Goal: Transaction & Acquisition: Download file/media

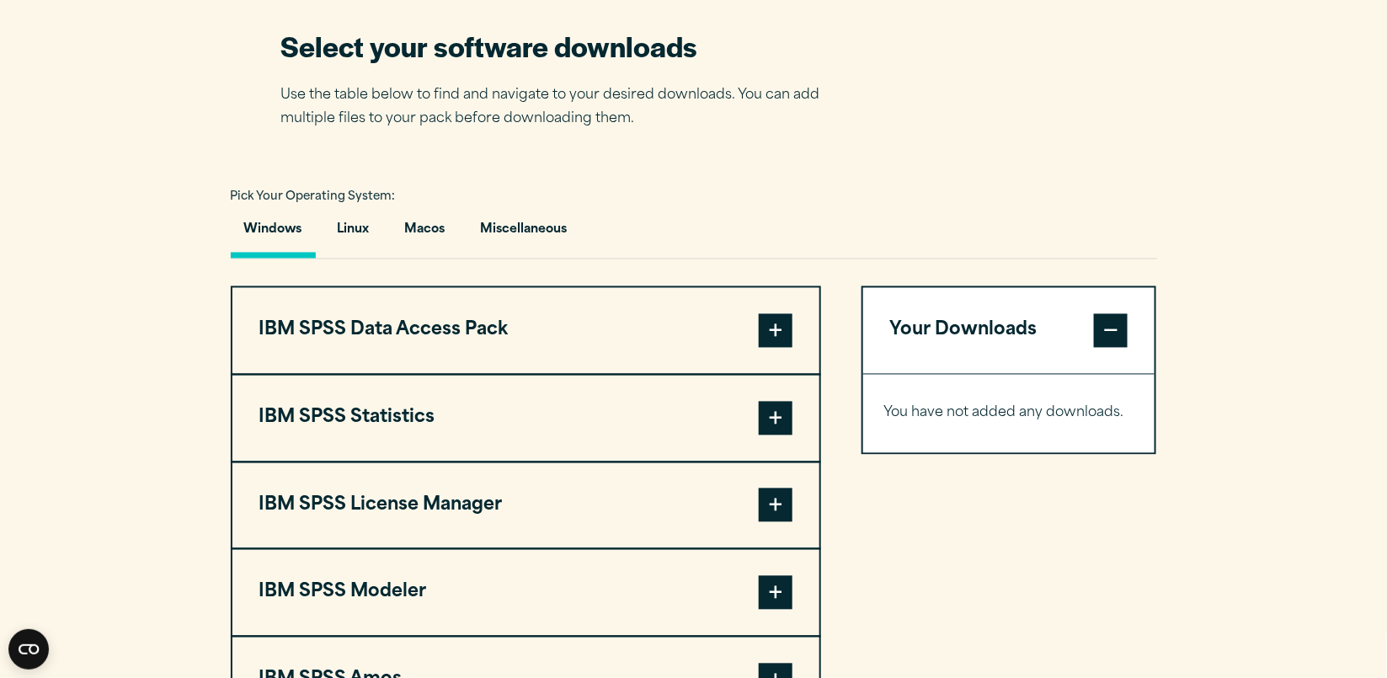
scroll to position [1179, 0]
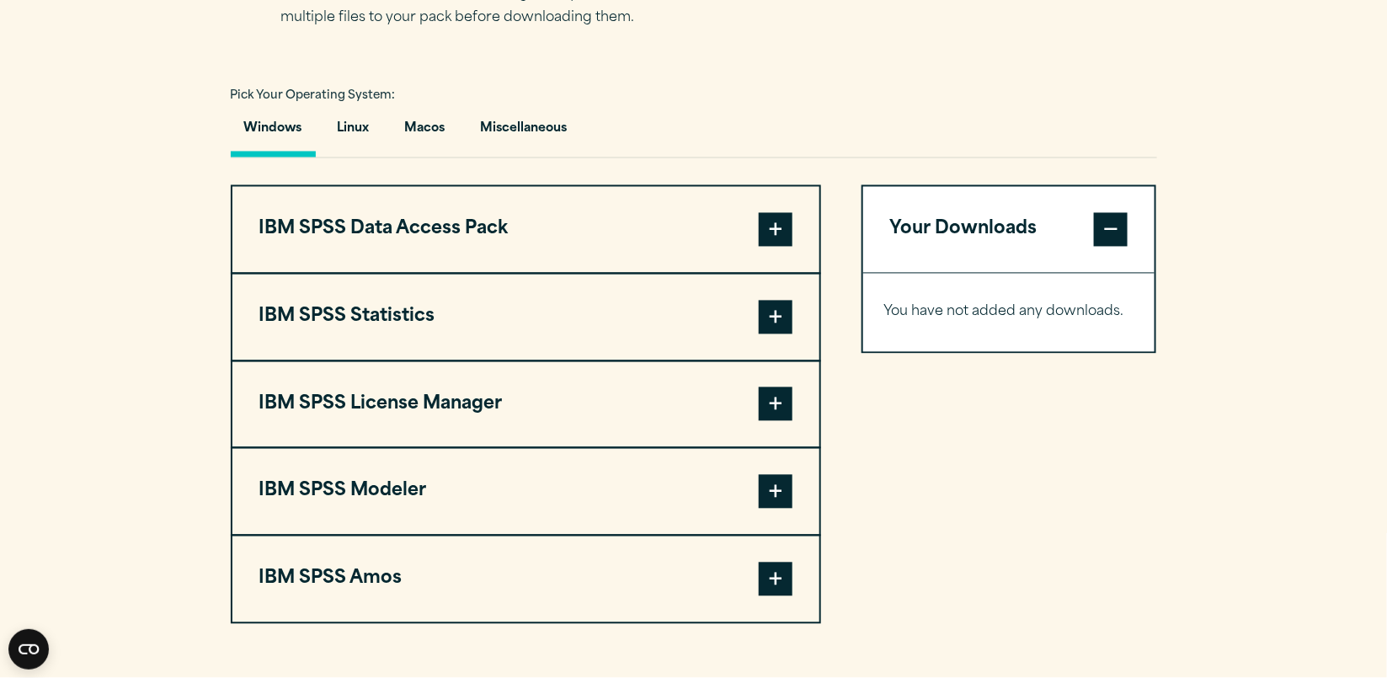
click at [277, 121] on button "Windows" at bounding box center [273, 133] width 85 height 48
click at [280, 131] on button "Windows" at bounding box center [273, 133] width 85 height 48
click at [390, 316] on button "IBM SPSS Statistics" at bounding box center [525, 317] width 587 height 86
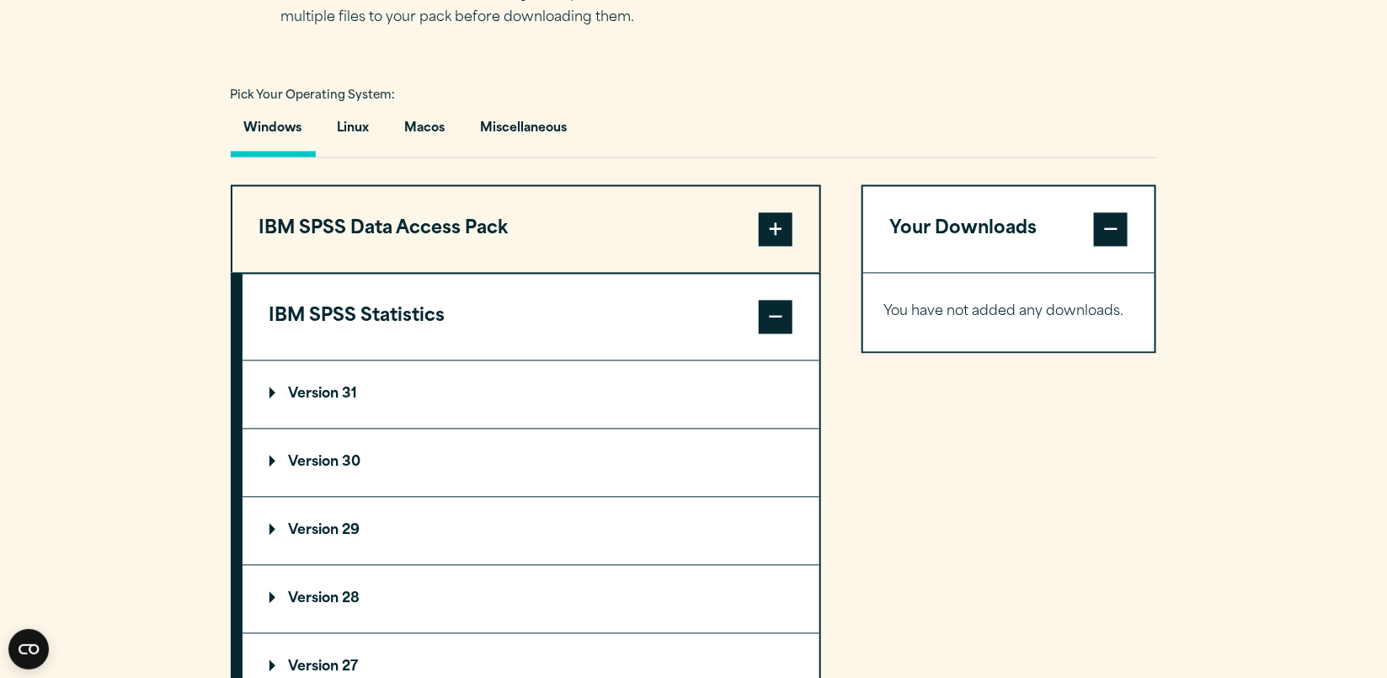
click at [363, 307] on button "IBM SPSS Statistics" at bounding box center [531, 317] width 577 height 86
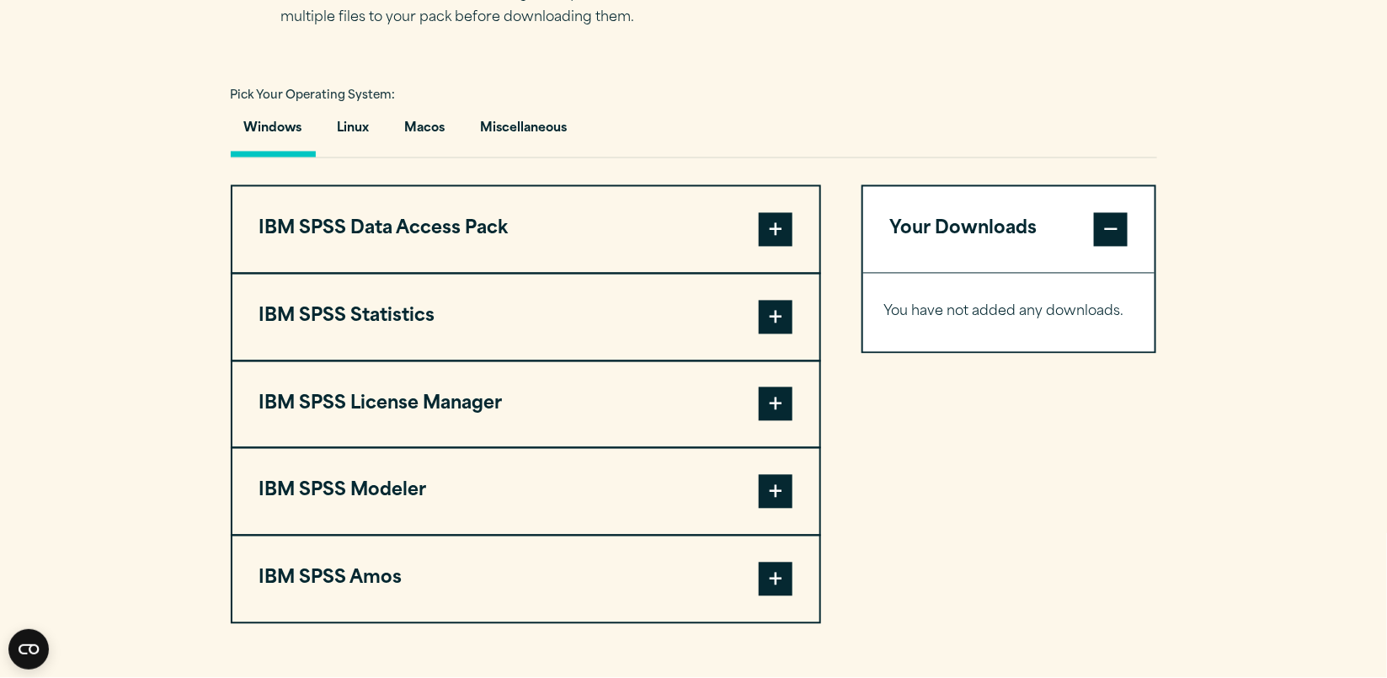
click at [363, 307] on button "IBM SPSS Statistics" at bounding box center [525, 317] width 587 height 86
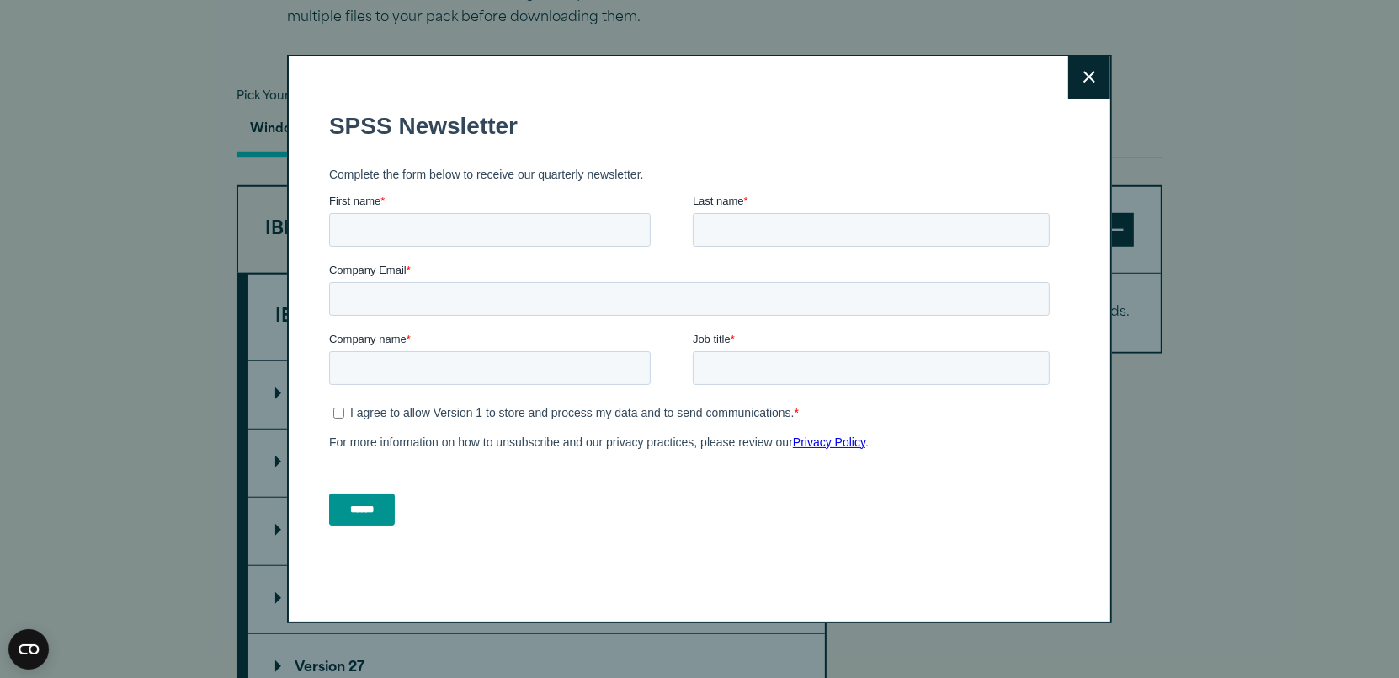
click at [1069, 81] on button "Close" at bounding box center [1090, 77] width 42 height 42
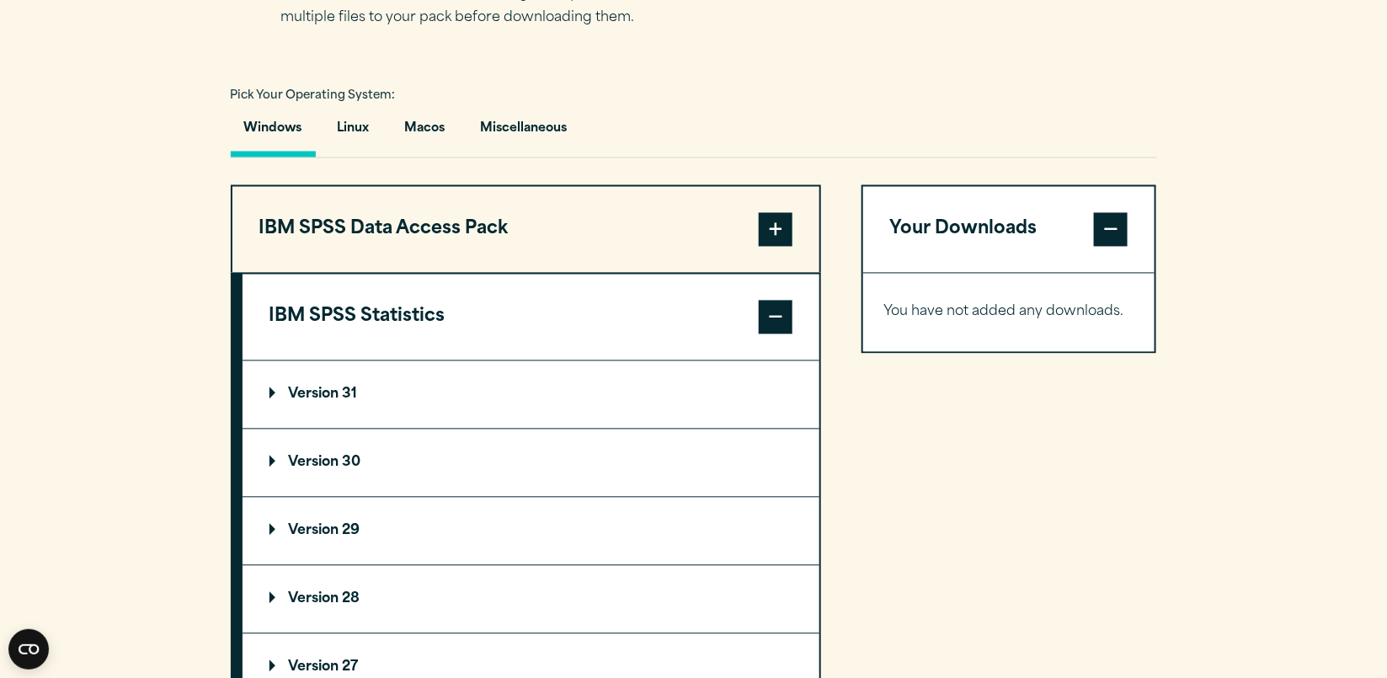
click at [339, 401] on summary "Version 31" at bounding box center [531, 394] width 577 height 67
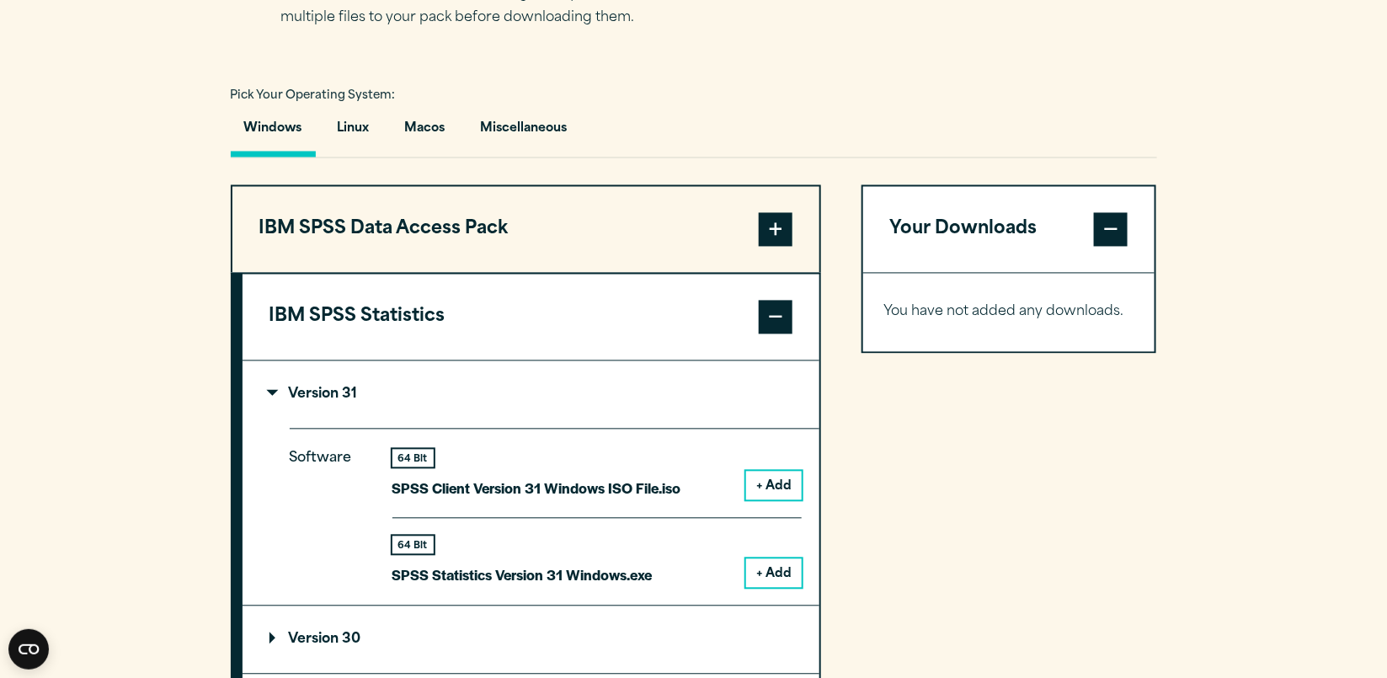
click at [776, 576] on button "+ Add" at bounding box center [774, 573] width 56 height 29
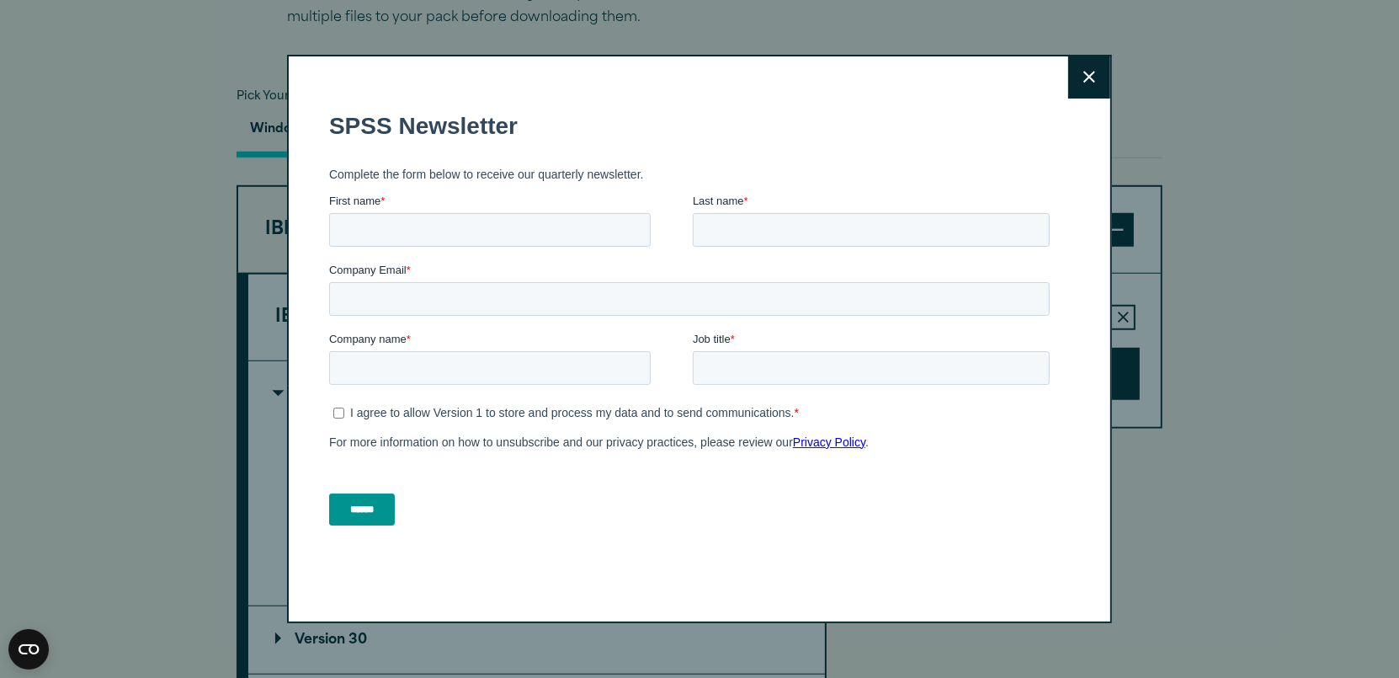
click at [1093, 70] on button "Close" at bounding box center [1090, 77] width 42 height 42
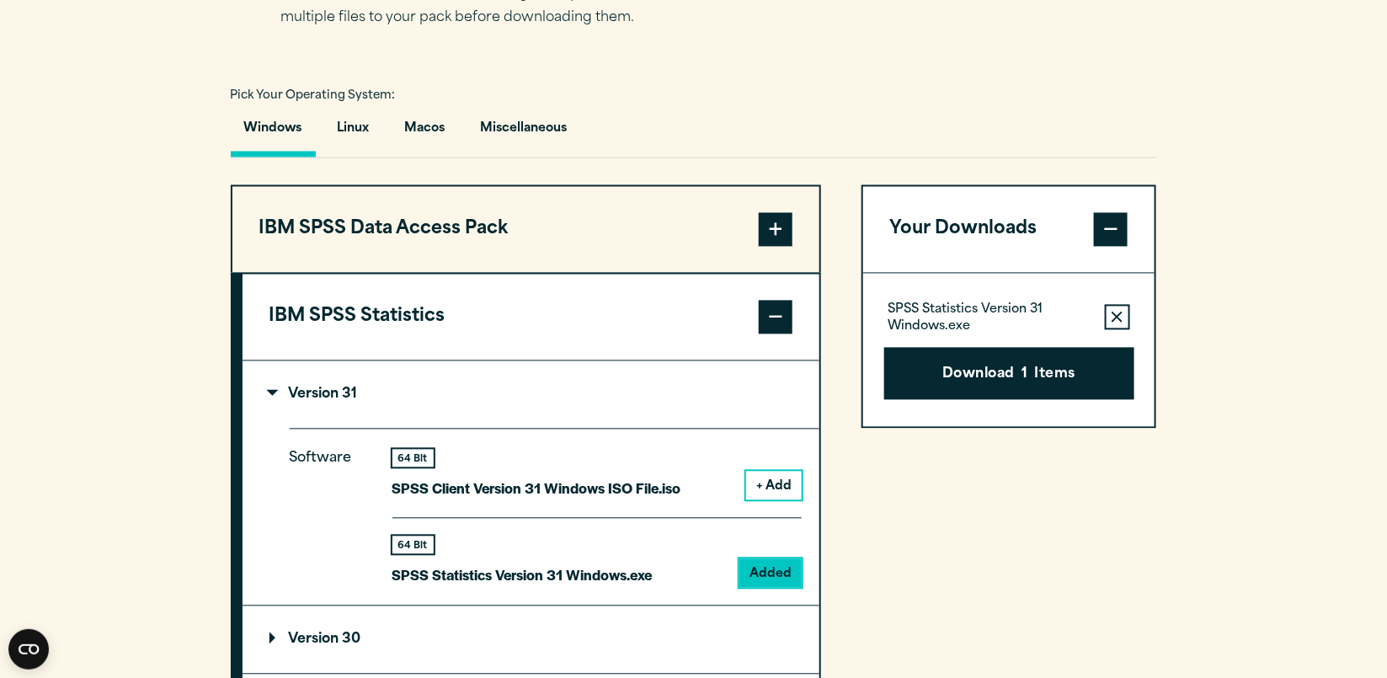
click at [1121, 317] on icon "button" at bounding box center [1116, 318] width 11 height 12
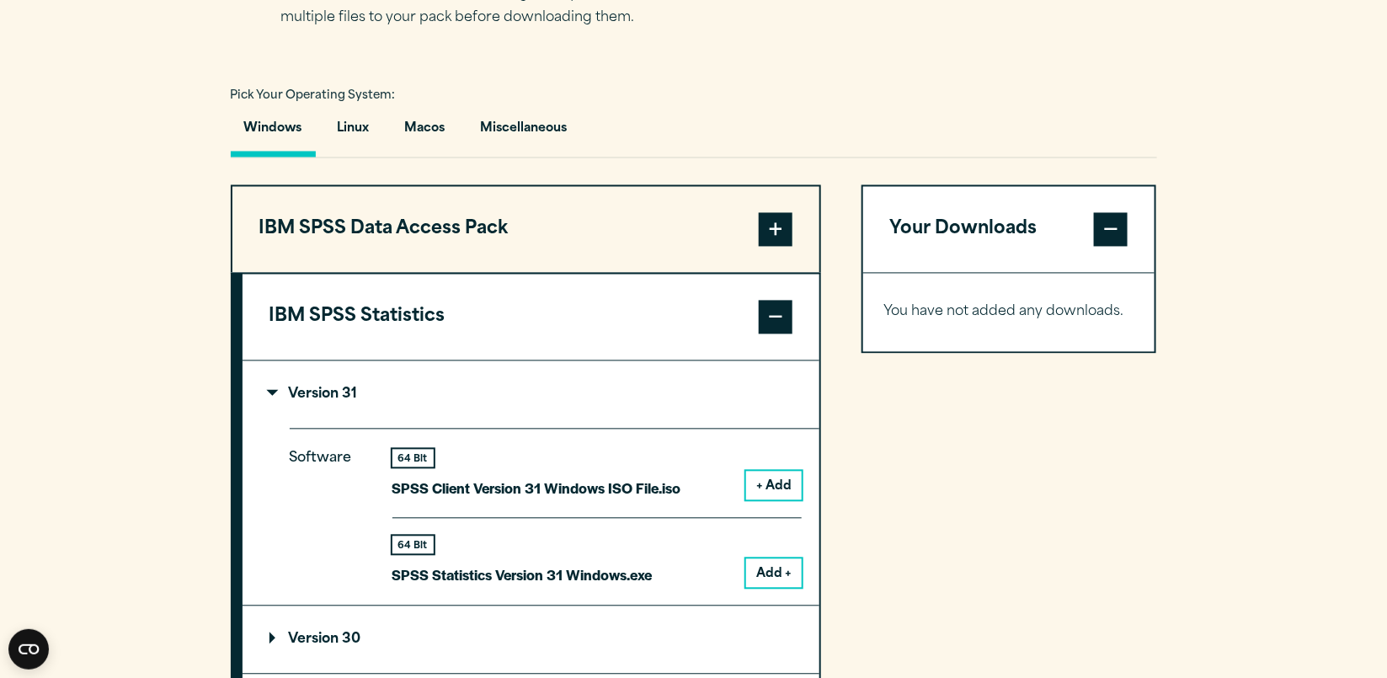
click at [330, 381] on summary "Version 31" at bounding box center [531, 394] width 577 height 67
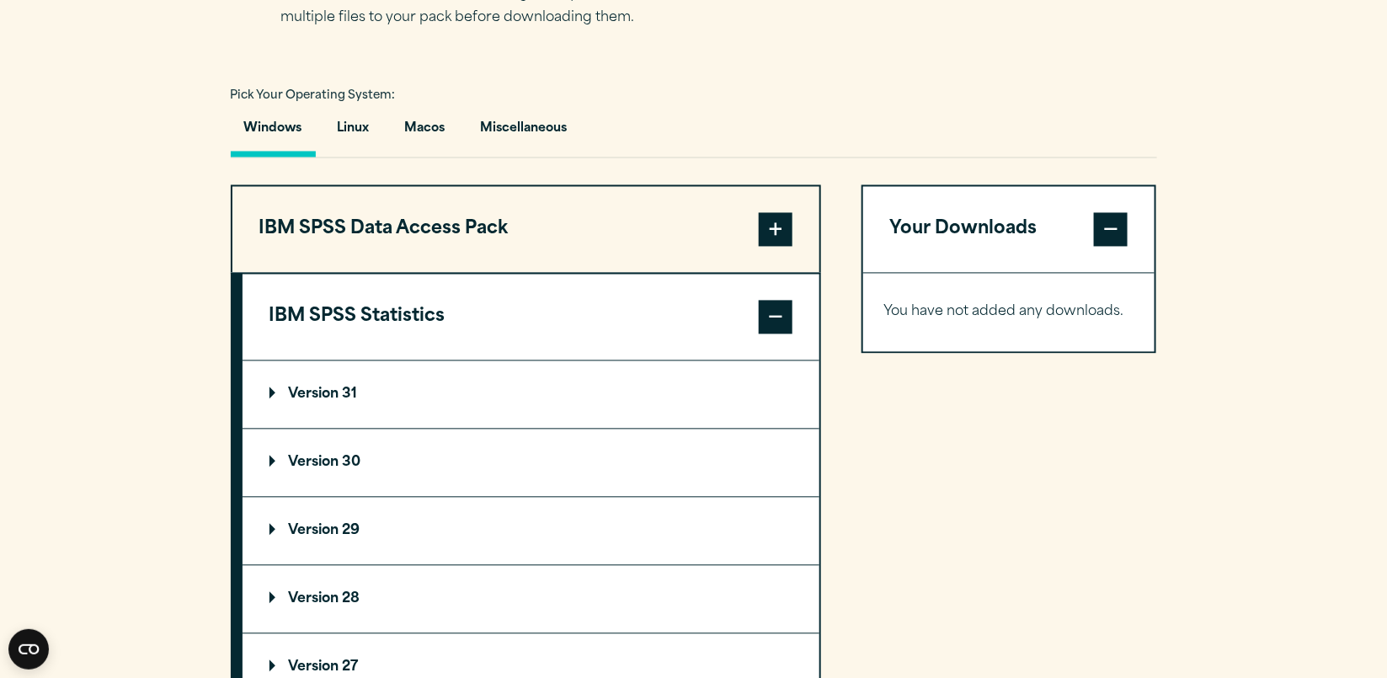
click at [390, 422] on summary "Version 31" at bounding box center [531, 394] width 577 height 67
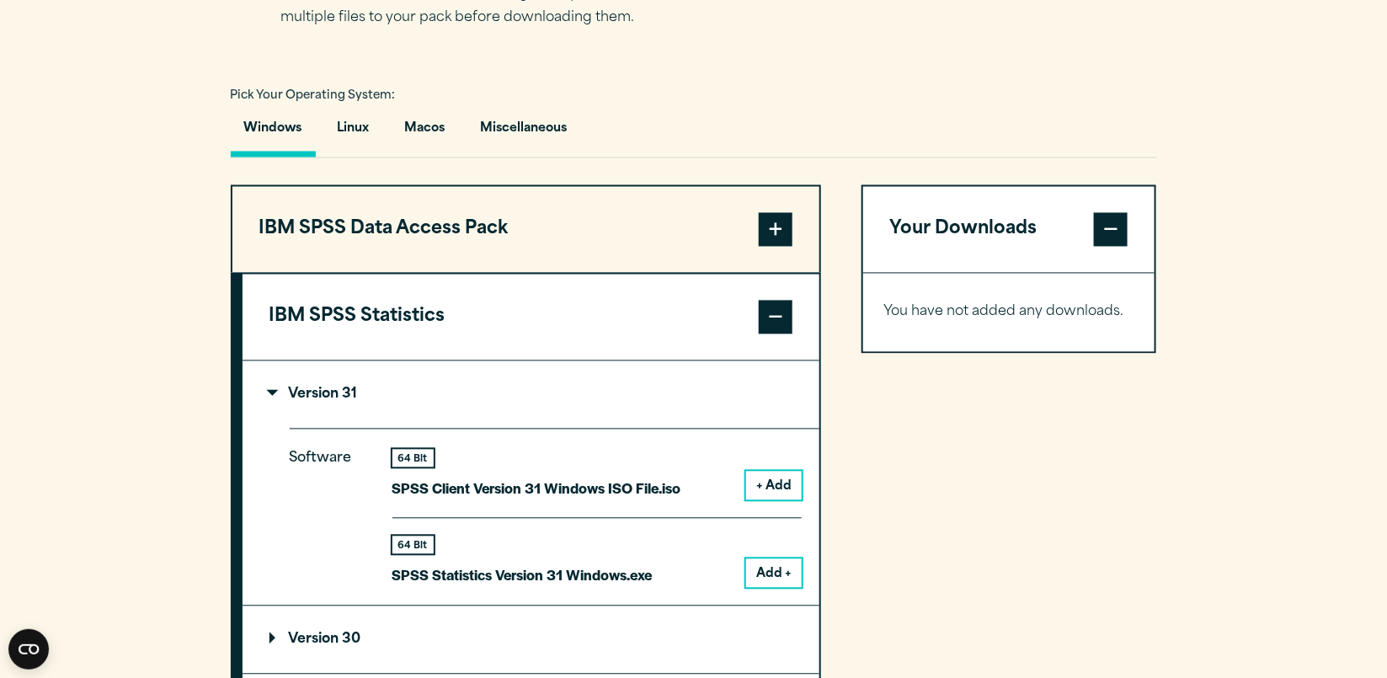
click at [380, 392] on summary "Version 31" at bounding box center [531, 394] width 577 height 67
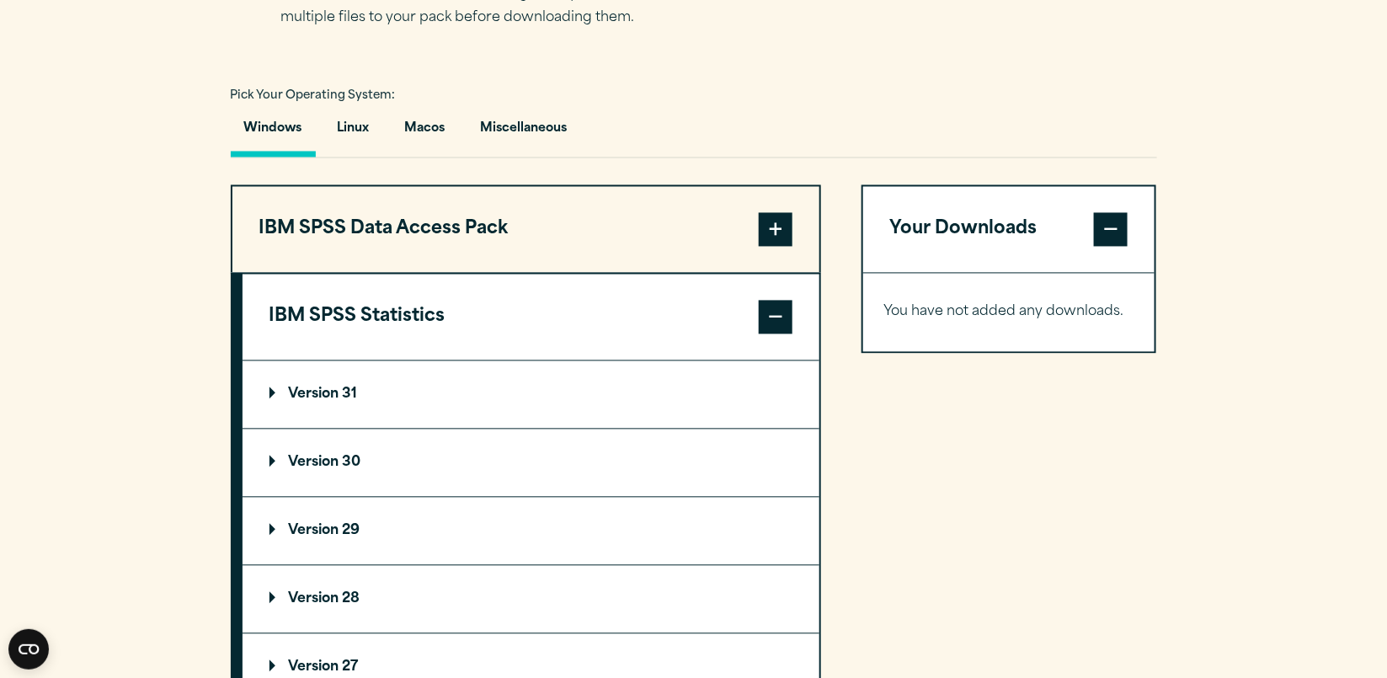
click at [386, 464] on summary "Version 30" at bounding box center [531, 462] width 577 height 67
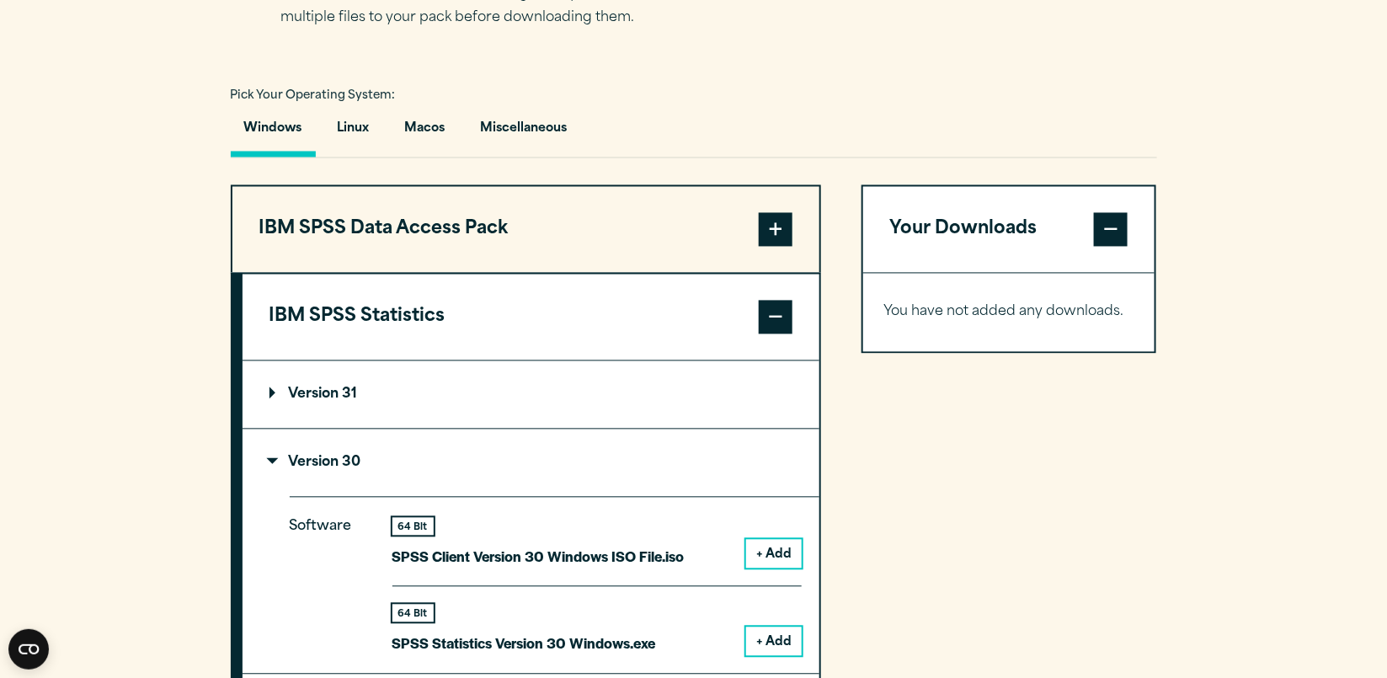
click at [766, 635] on button "+ Add" at bounding box center [774, 641] width 56 height 29
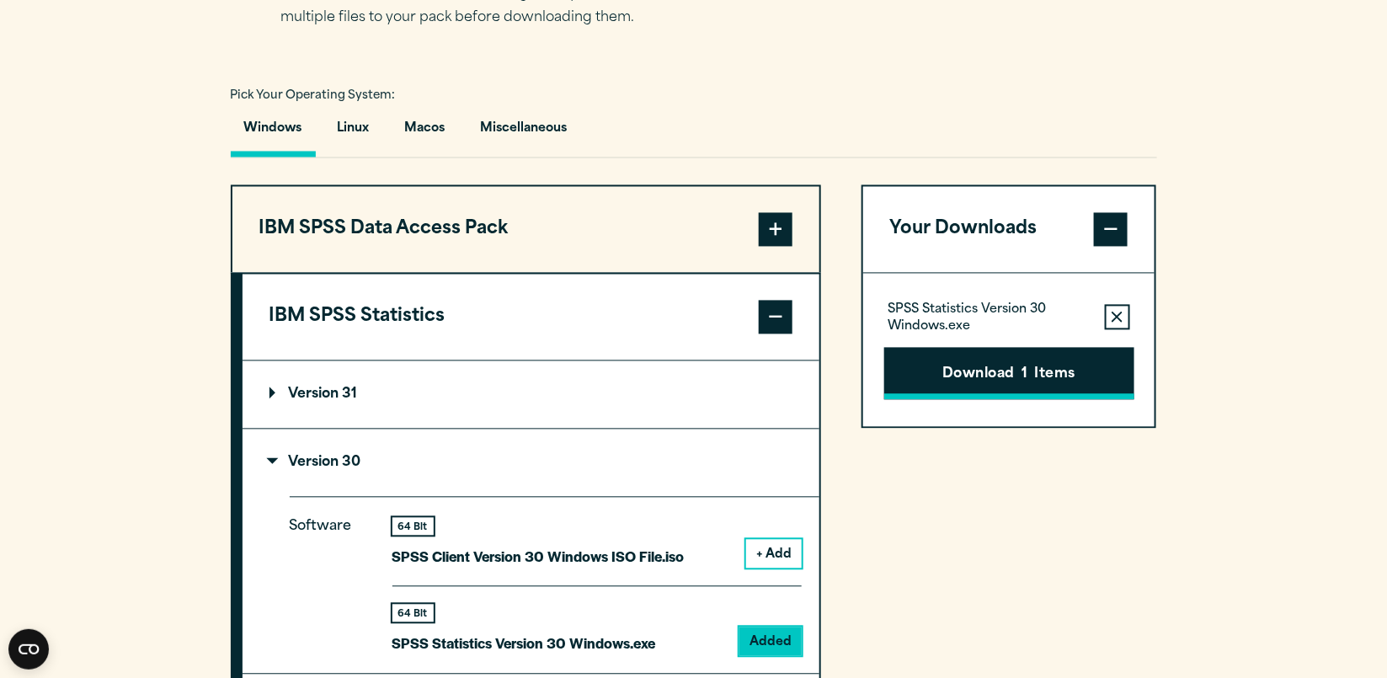
click at [989, 378] on button "Download 1 Items" at bounding box center [1009, 374] width 250 height 52
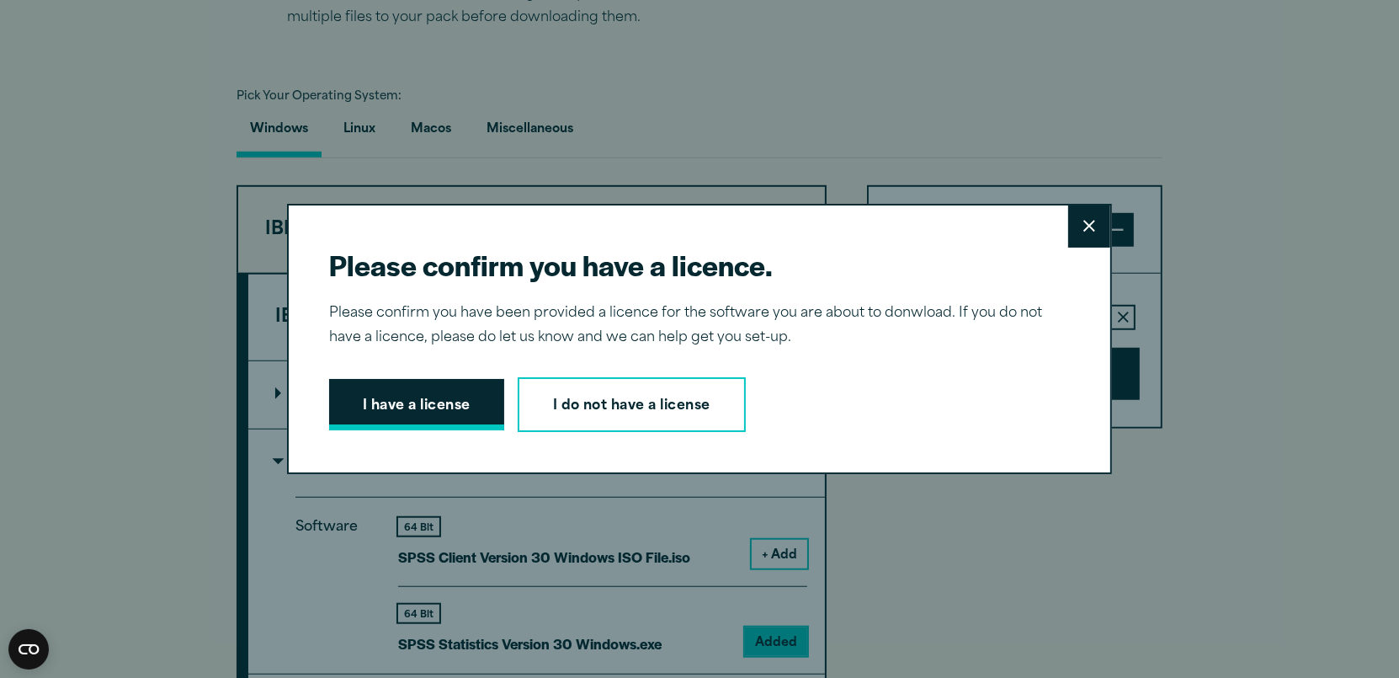
click at [445, 400] on button "I have a license" at bounding box center [416, 405] width 175 height 52
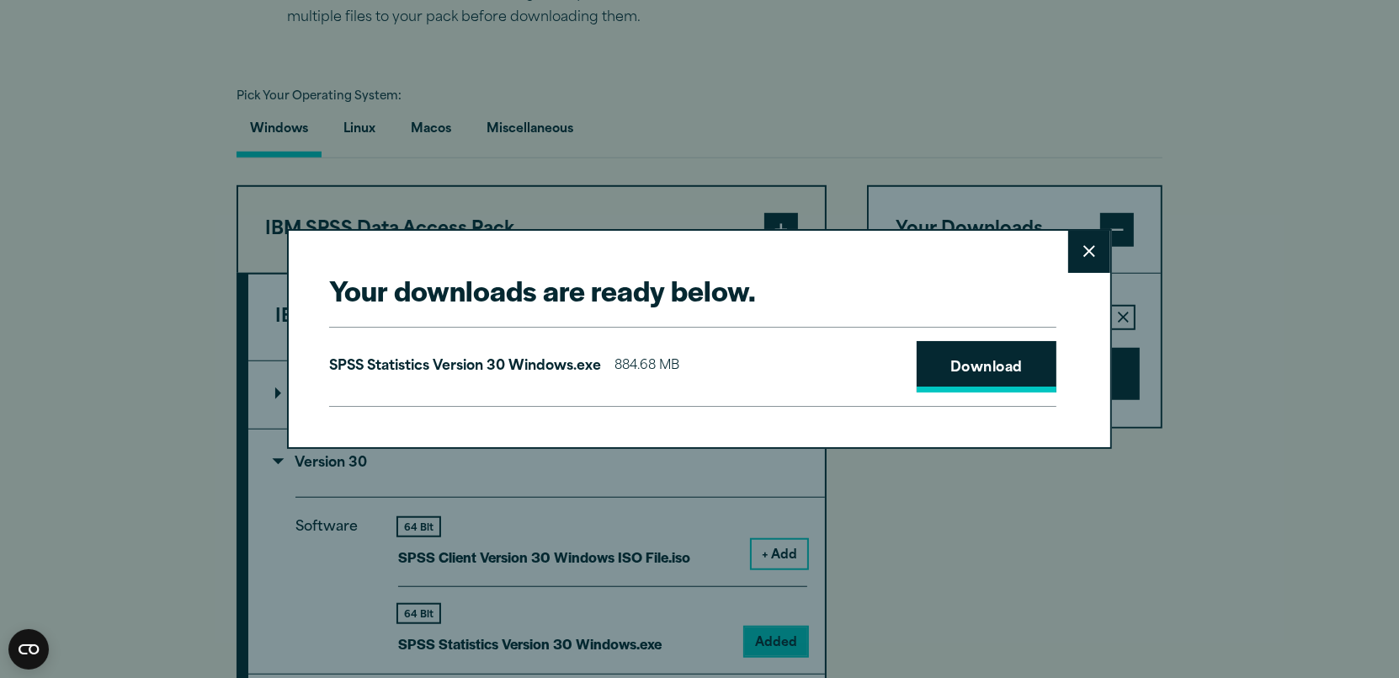
click at [1011, 357] on link "Download" at bounding box center [987, 367] width 140 height 52
click at [1084, 234] on button "Close" at bounding box center [1090, 252] width 42 height 42
